Goal: Information Seeking & Learning: Learn about a topic

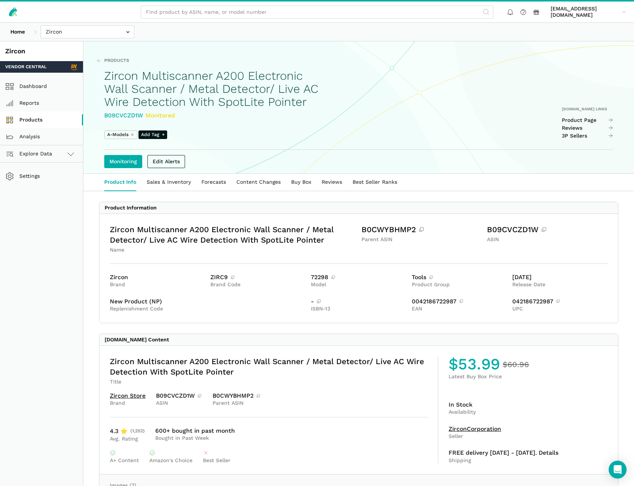
drag, startPoint x: 29, startPoint y: 122, endPoint x: 50, endPoint y: 118, distance: 21.9
click at [29, 122] on link "Products" at bounding box center [41, 119] width 83 height 17
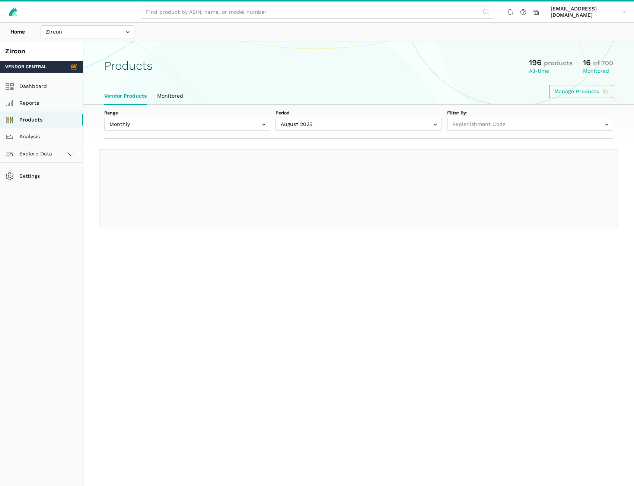
select select
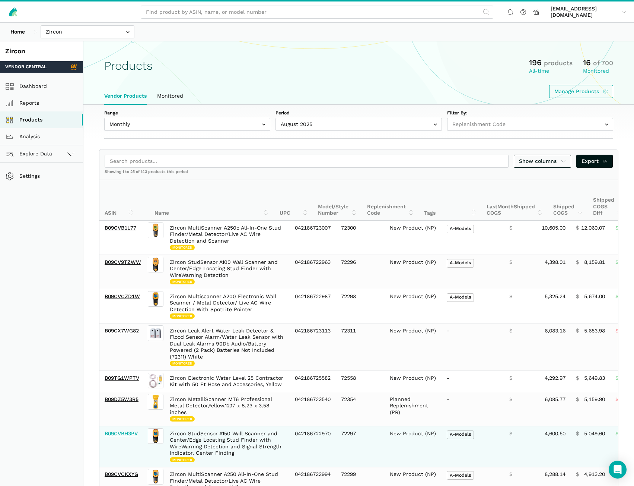
click at [119, 433] on link "B09CVBH3PV" at bounding box center [121, 433] width 33 height 6
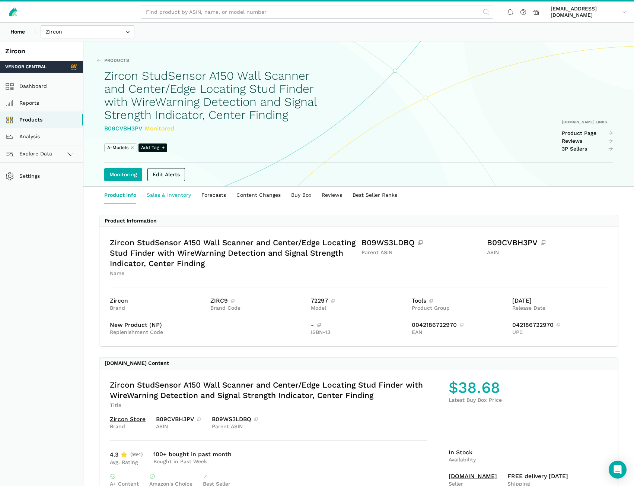
click at [163, 204] on link "Sales & Inventory" at bounding box center [169, 195] width 55 height 17
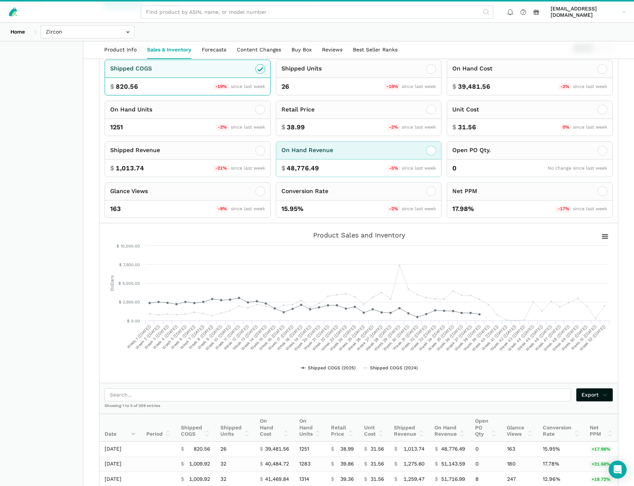
scroll to position [186, 0]
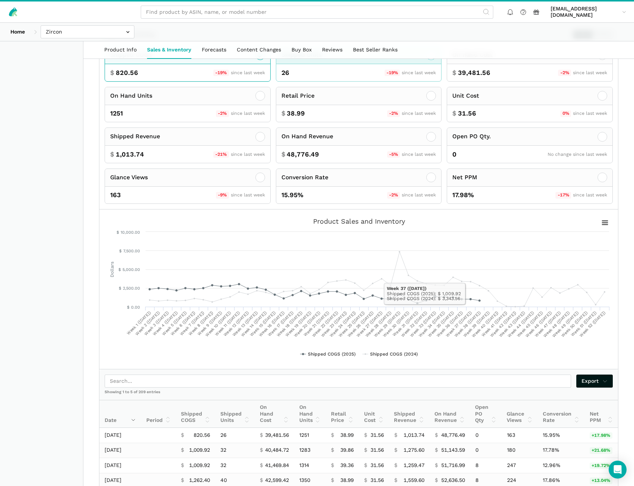
click at [432, 60] on icon at bounding box center [431, 55] width 9 height 9
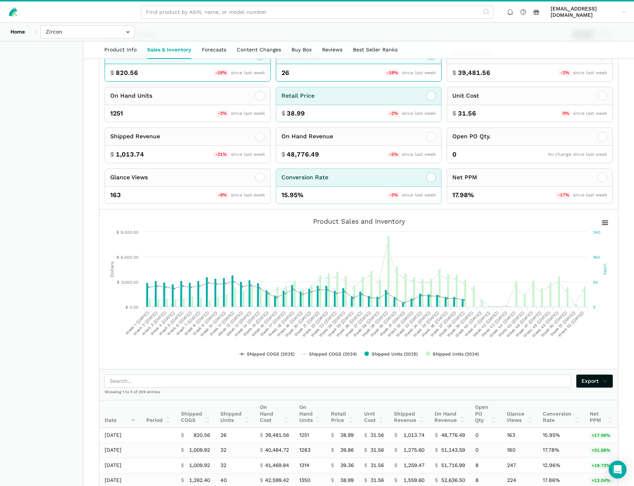
click at [338, 105] on div "Retail Price" at bounding box center [358, 96] width 165 height 18
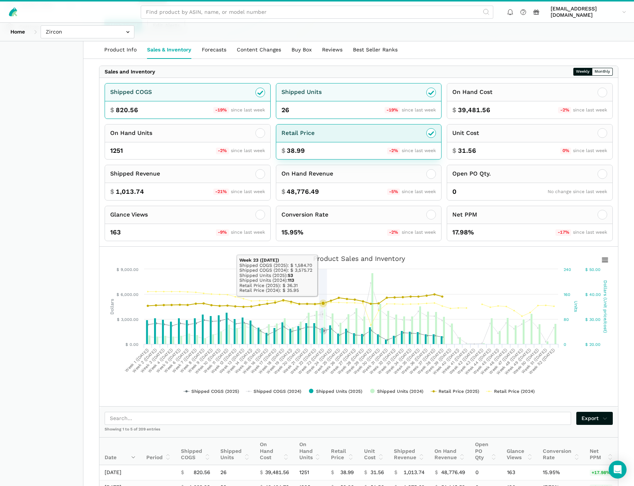
scroll to position [37, 0]
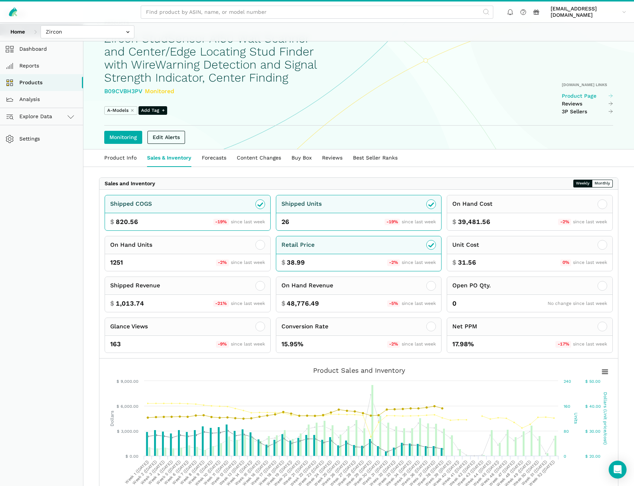
click at [589, 99] on link "Product Page" at bounding box center [588, 96] width 52 height 7
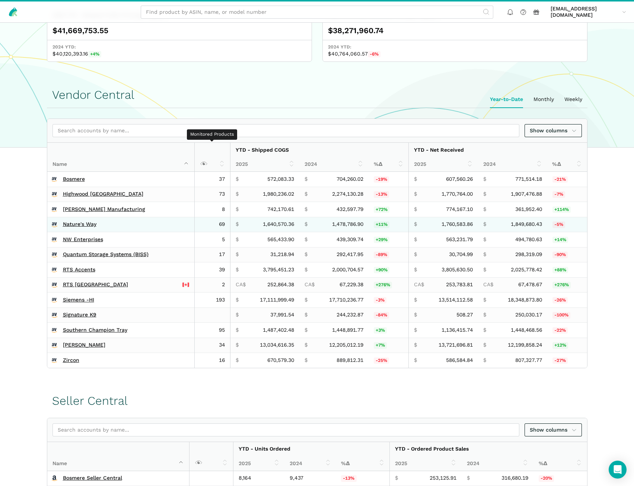
scroll to position [56, 0]
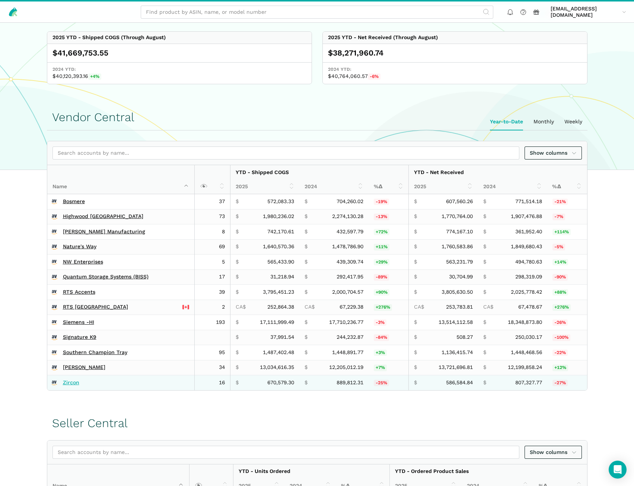
click at [70, 380] on link "Zircon" at bounding box center [71, 382] width 16 height 7
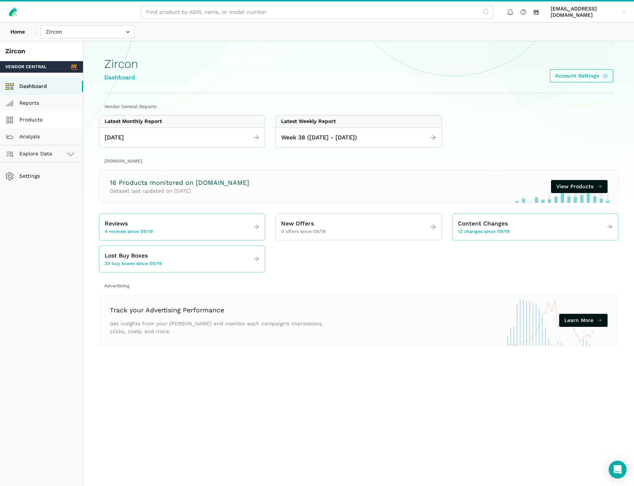
click at [36, 117] on link "Products" at bounding box center [41, 119] width 83 height 17
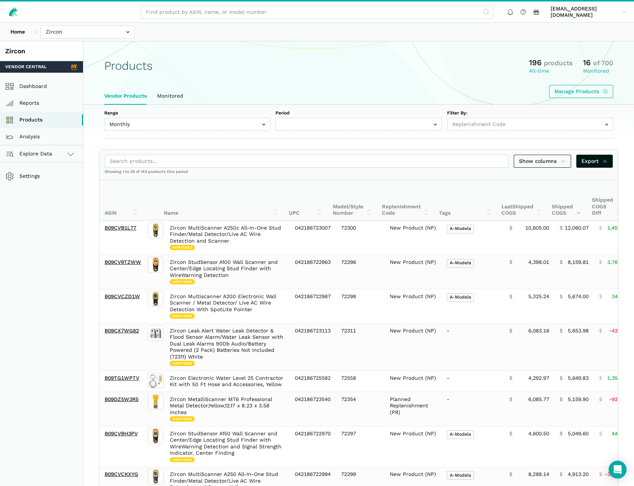
select select
select select "Monthly|[DATE]"
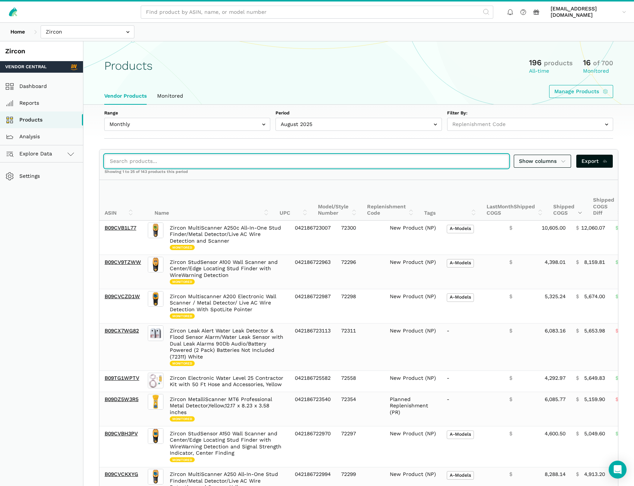
click at [153, 162] on input "search" at bounding box center [307, 161] width 404 height 13
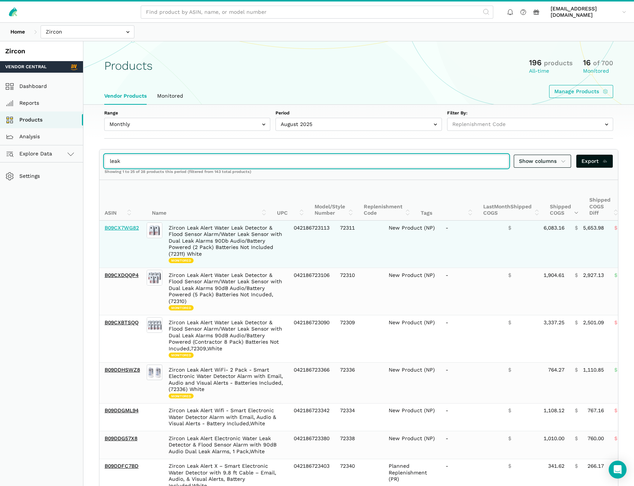
type input "leak"
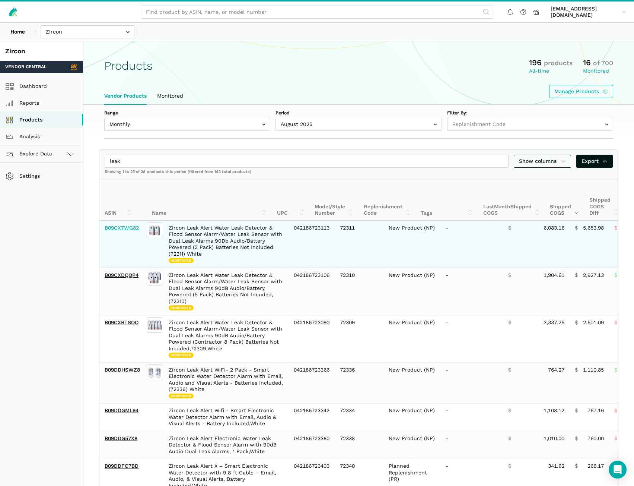
click at [120, 229] on link "B09CX7WG82" at bounding box center [122, 228] width 34 height 6
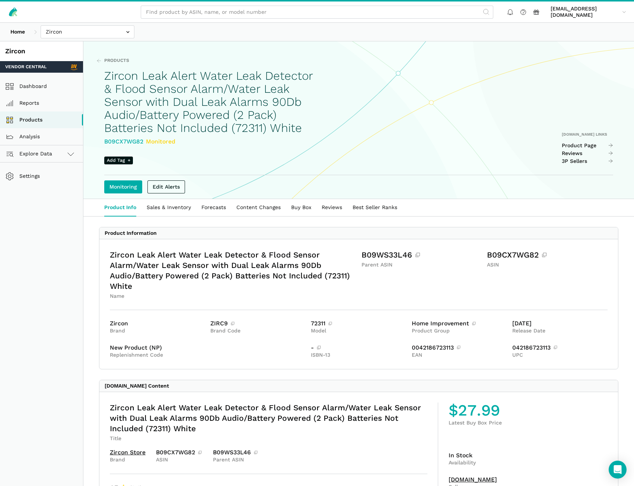
click at [580, 145] on link "Product Page" at bounding box center [588, 145] width 52 height 7
click at [31, 118] on link "Products" at bounding box center [41, 119] width 83 height 17
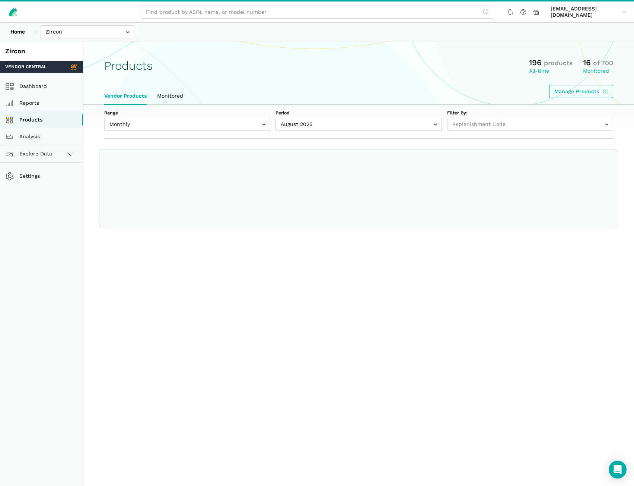
select select
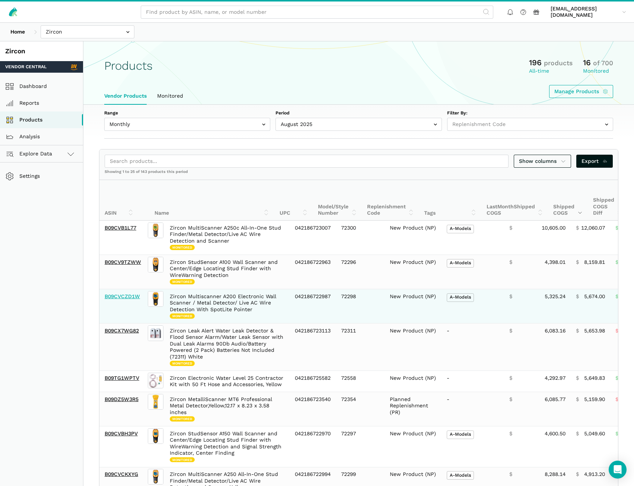
click at [125, 298] on link "B09CVCZD1W" at bounding box center [122, 296] width 35 height 6
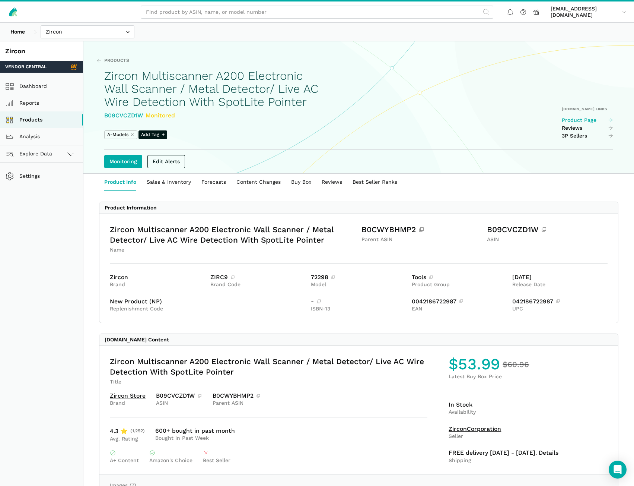
click at [587, 124] on link "Product Page" at bounding box center [588, 120] width 52 height 7
